Goal: Answer question/provide support

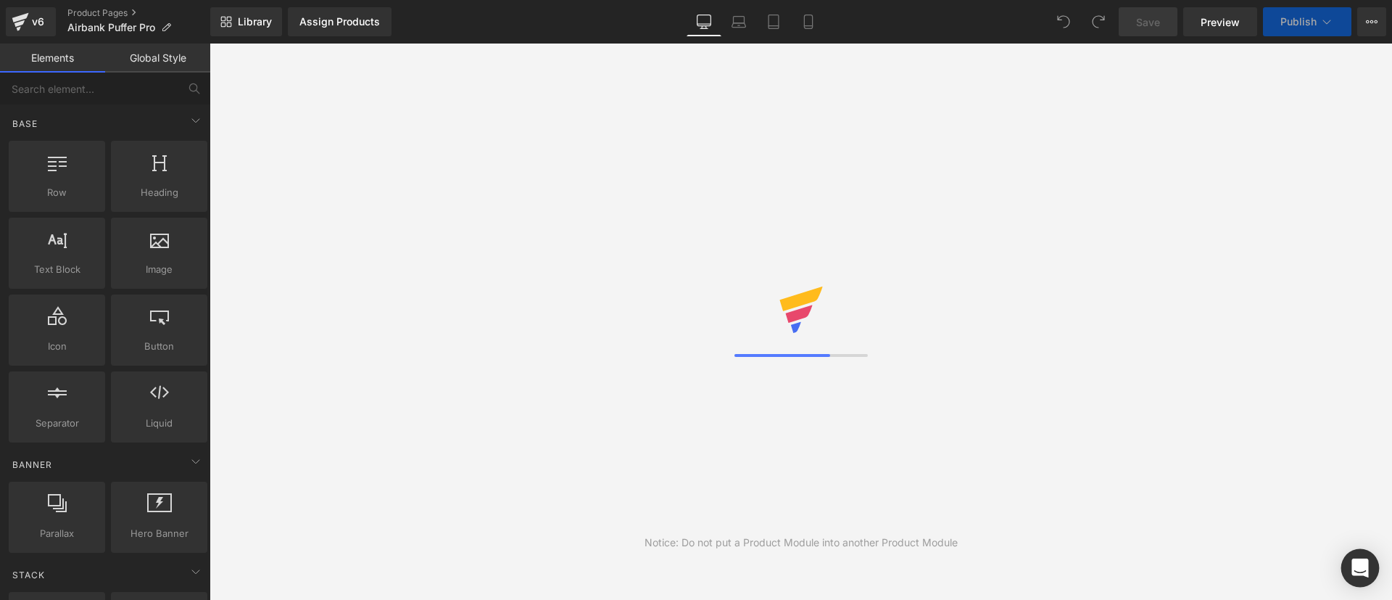
click at [1367, 563] on icon "Open Intercom Messenger" at bounding box center [1359, 567] width 17 height 19
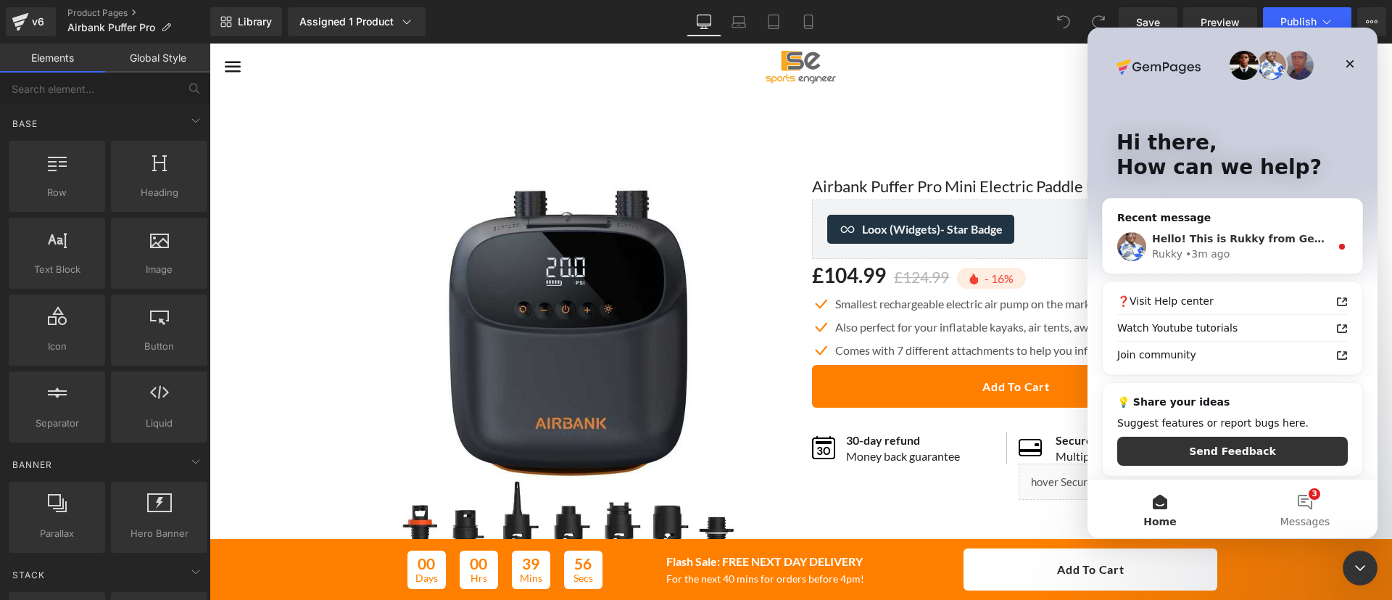
click at [1253, 247] on div "Rukky • 3m ago" at bounding box center [1241, 254] width 178 height 15
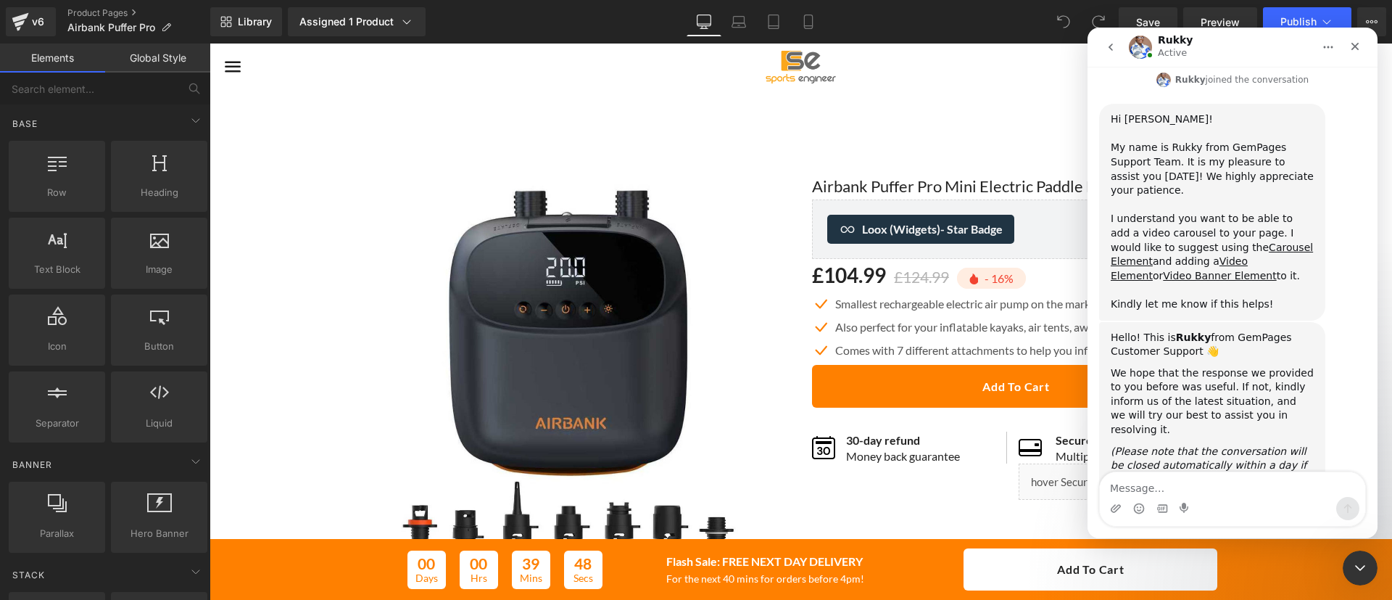
scroll to position [460, 0]
type textarea "i am unable to create this and got the videos added"
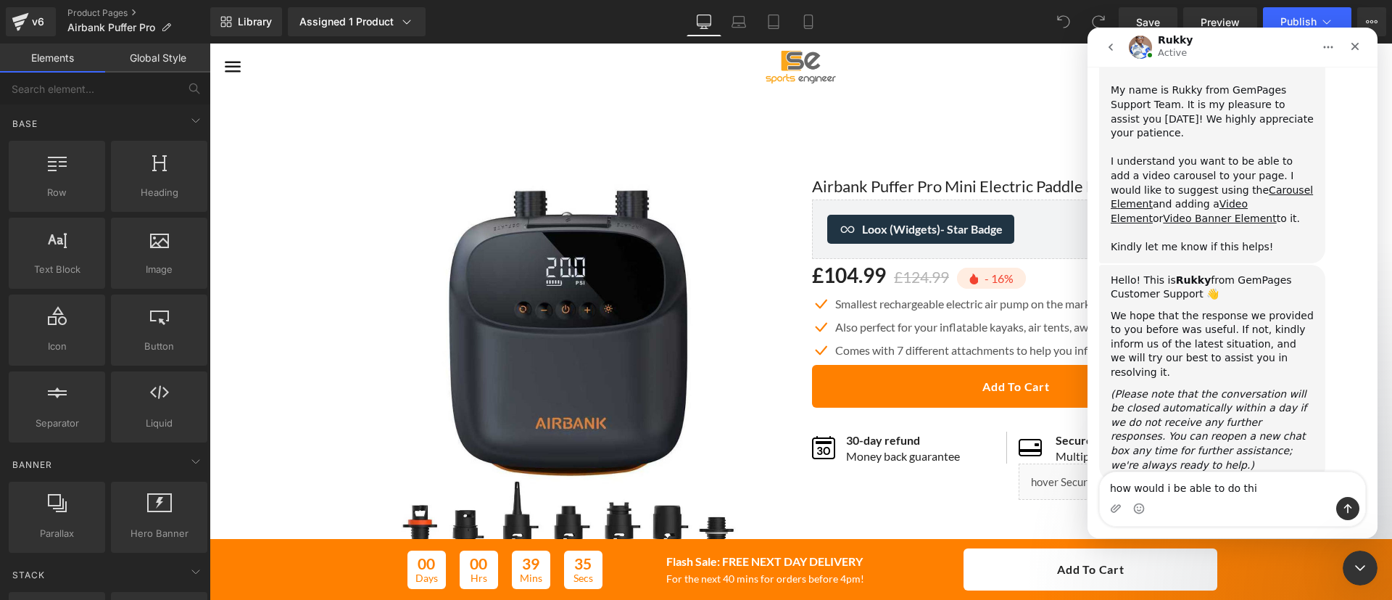
type textarea "how would i be able to do this"
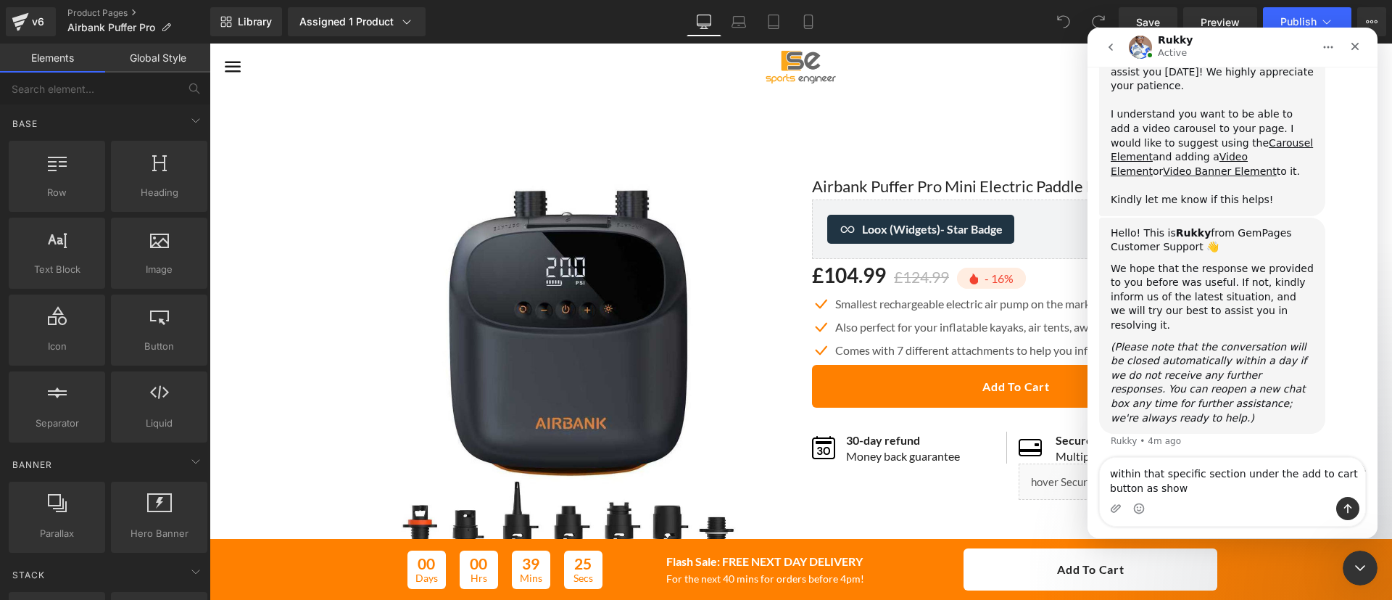
type textarea "within that specific section under the add to cart button as shown"
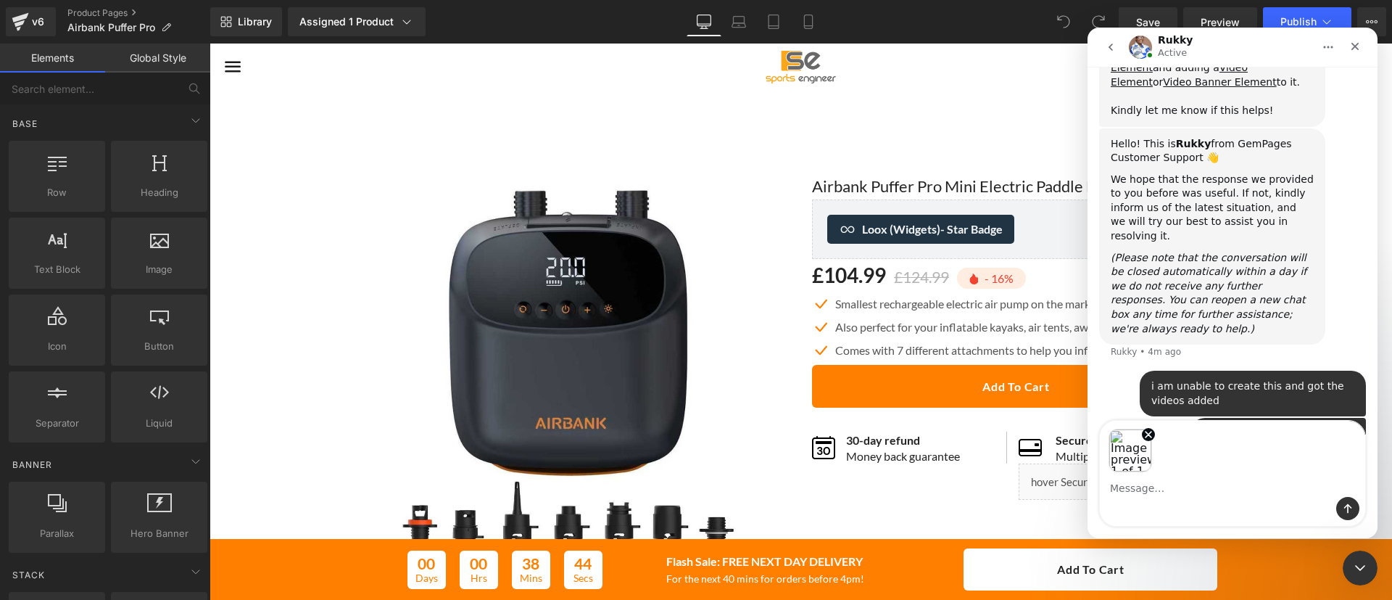
scroll to position [706, 0]
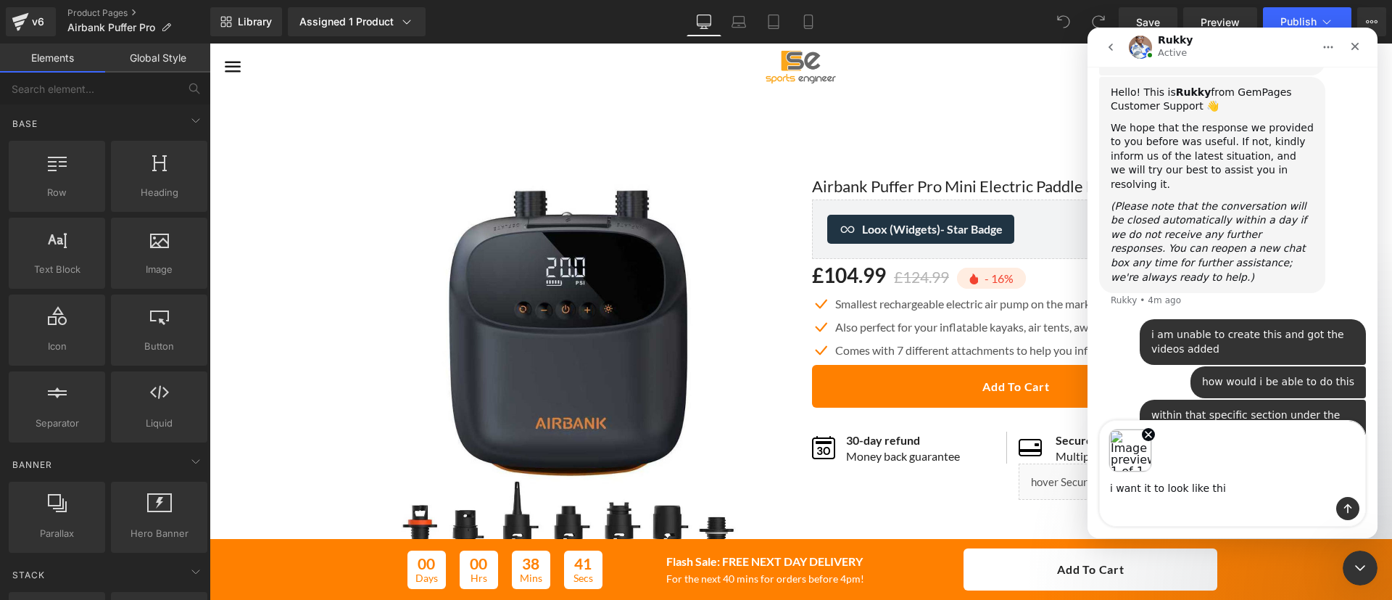
type textarea "i want it to look like this"
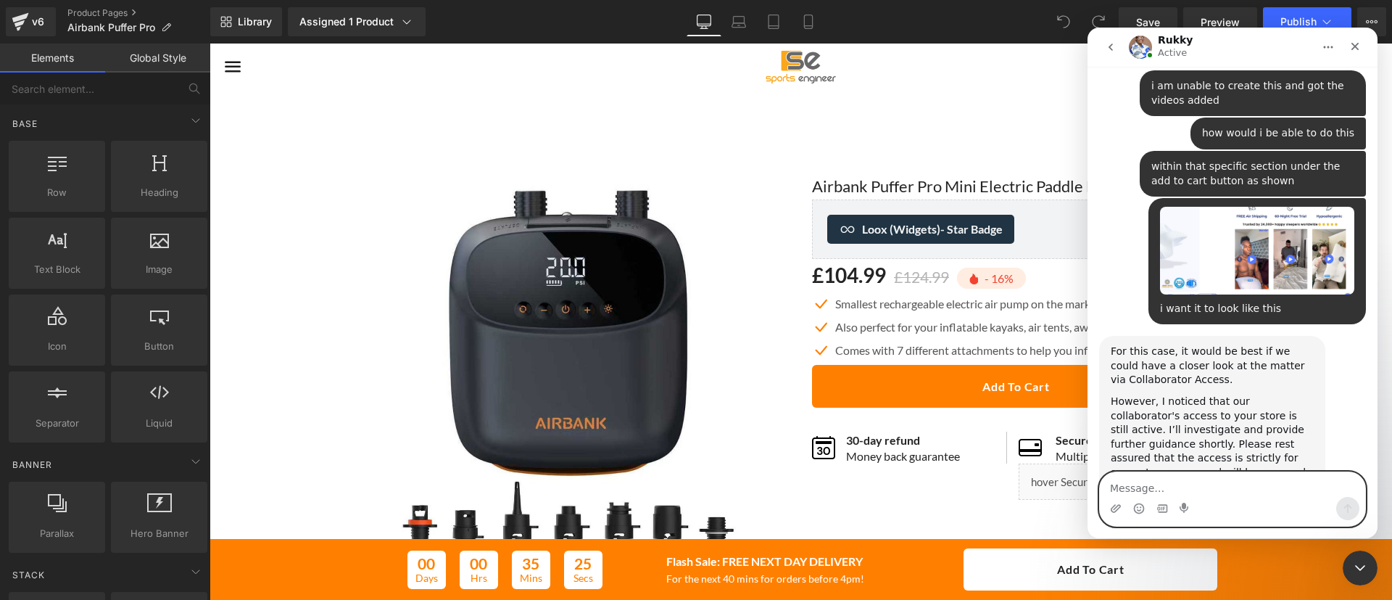
scroll to position [1035, 0]
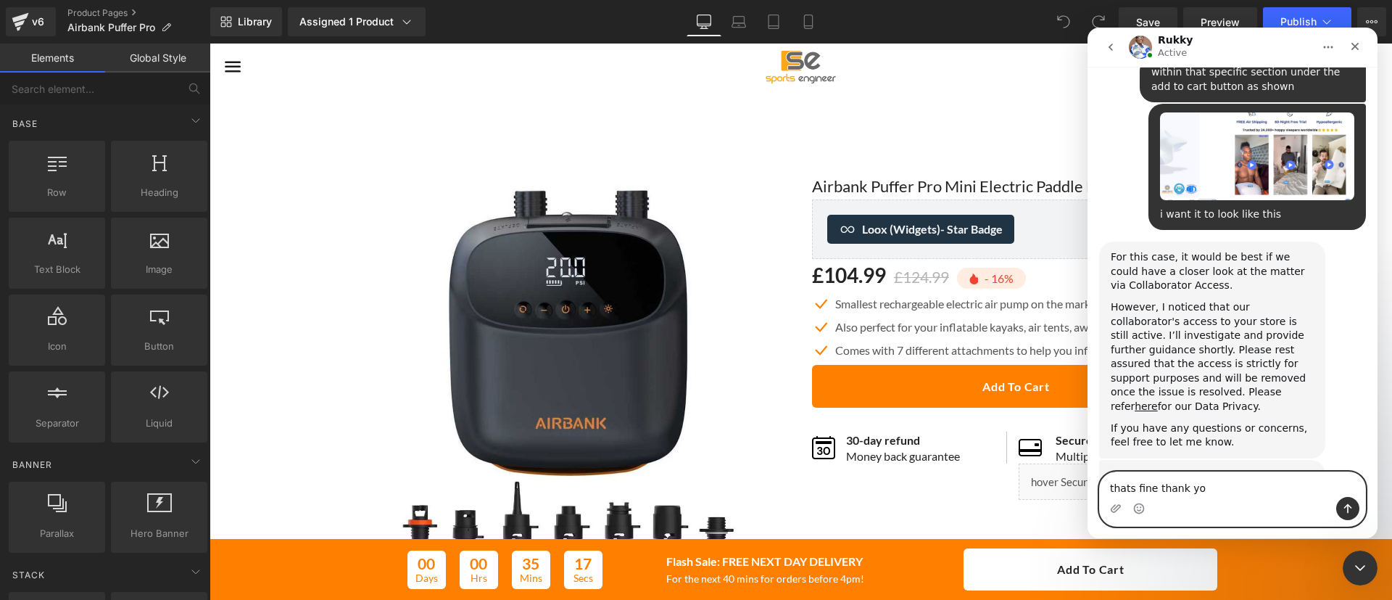
type textarea "thats fine thank you"
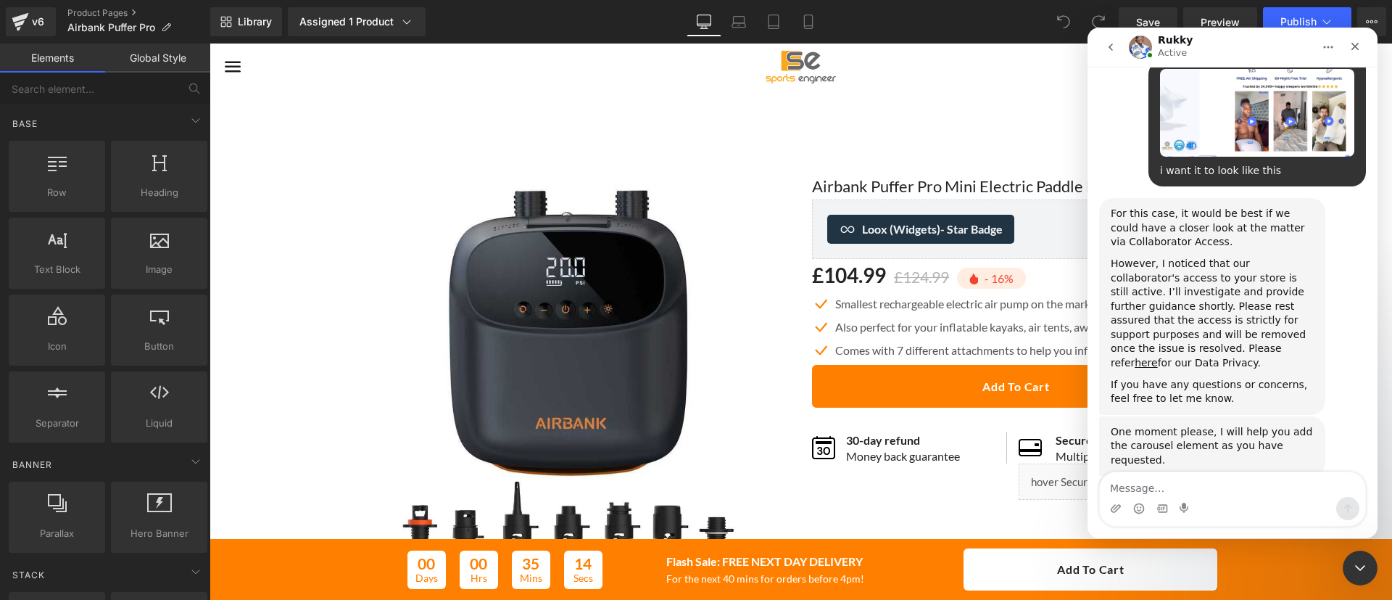
click at [905, 485] on div at bounding box center [696, 278] width 1392 height 556
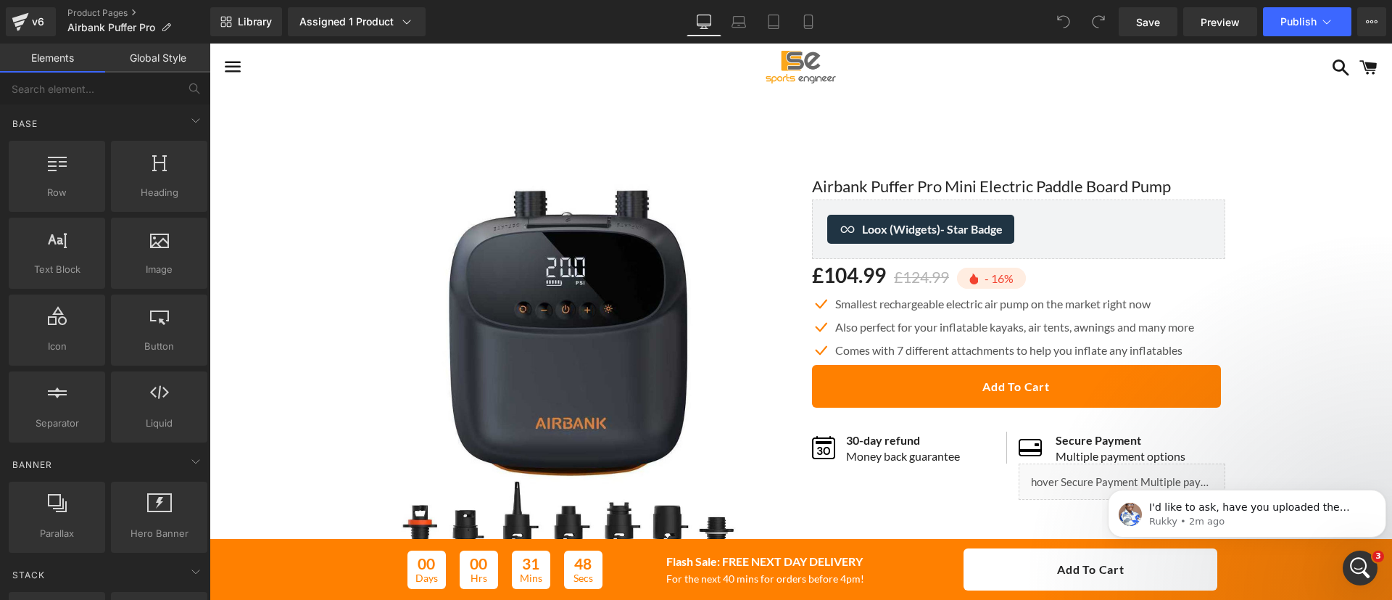
scroll to position [1168, 0]
click at [101, 10] on link "Product Pages" at bounding box center [138, 13] width 143 height 12
